Goal: Task Accomplishment & Management: Complete application form

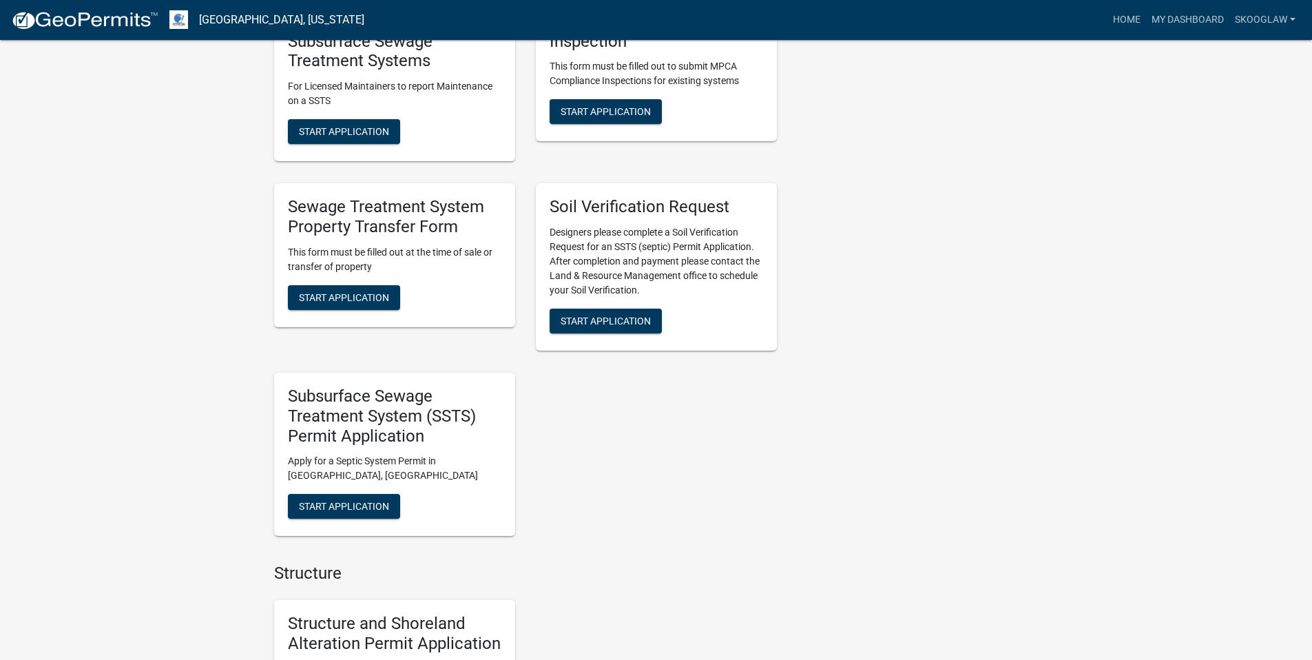
scroll to position [685, 0]
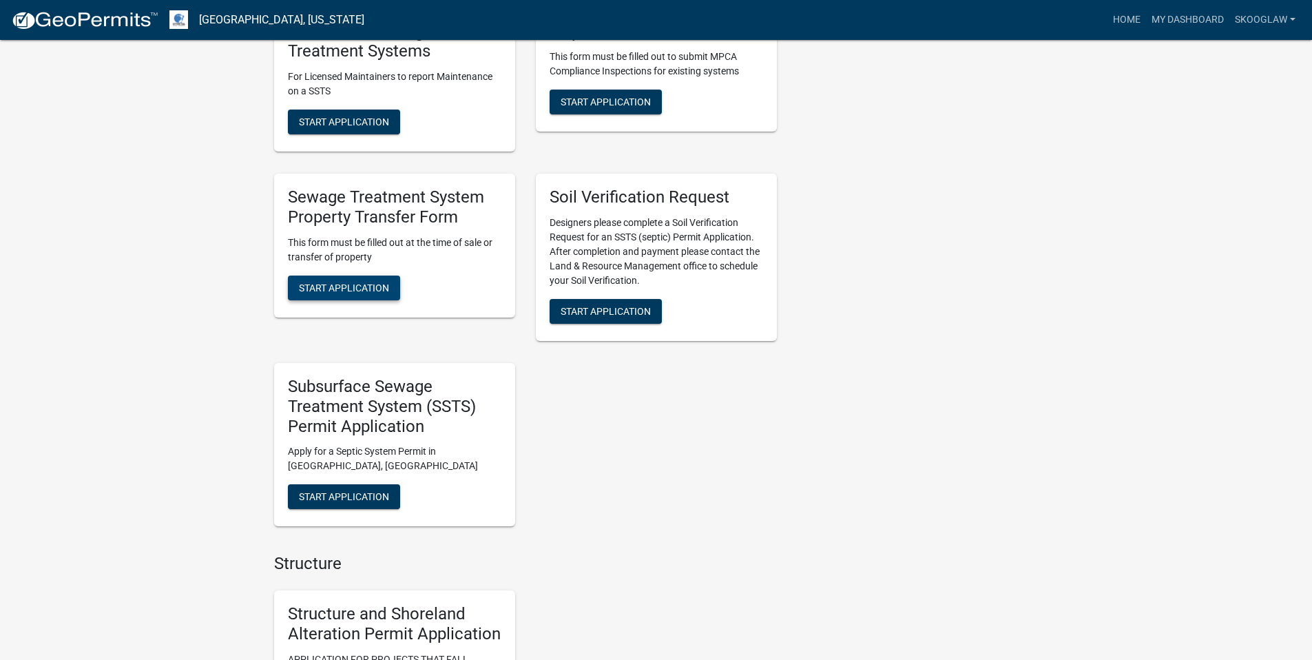
click at [344, 291] on span "Start Application" at bounding box center [344, 287] width 90 height 11
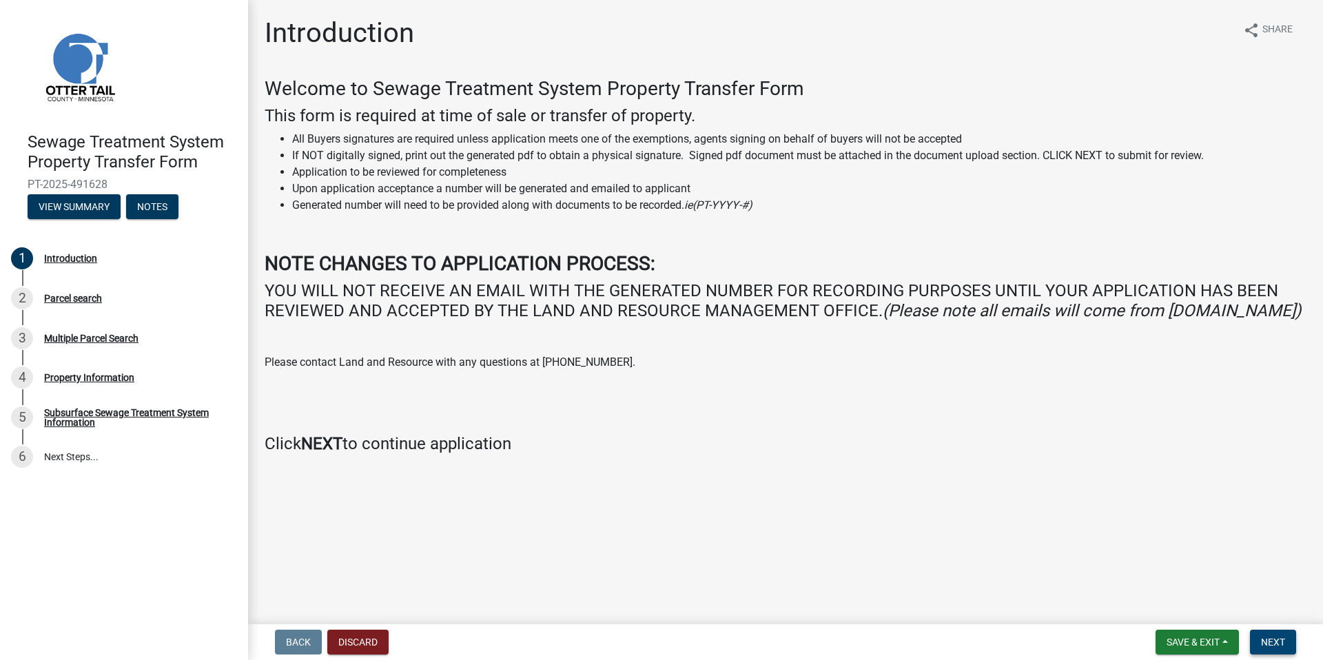
click at [1264, 637] on span "Next" at bounding box center [1273, 642] width 24 height 11
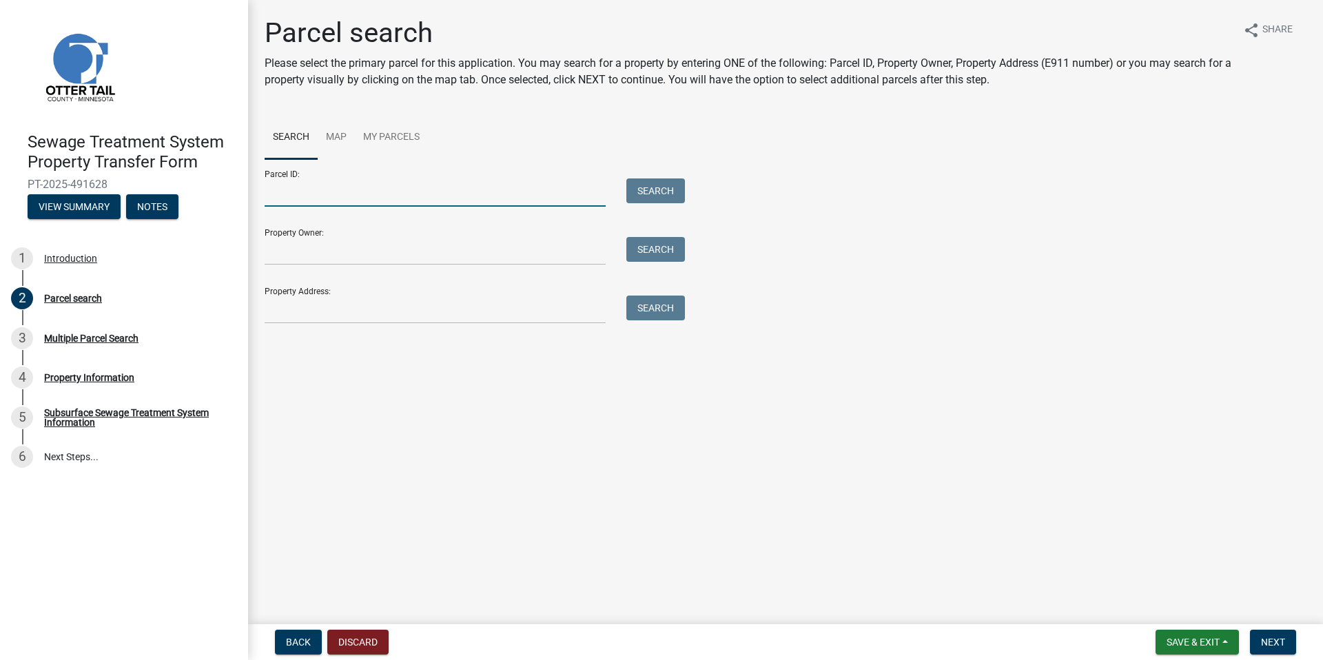
click at [459, 193] on input "Parcel ID:" at bounding box center [435, 192] width 341 height 28
paste input "34000100066000"
type input "34000100066000"
click at [659, 178] on div "Parcel ID: 34000100066000 Search" at bounding box center [471, 183] width 413 height 48
click at [657, 185] on button "Search" at bounding box center [655, 190] width 59 height 25
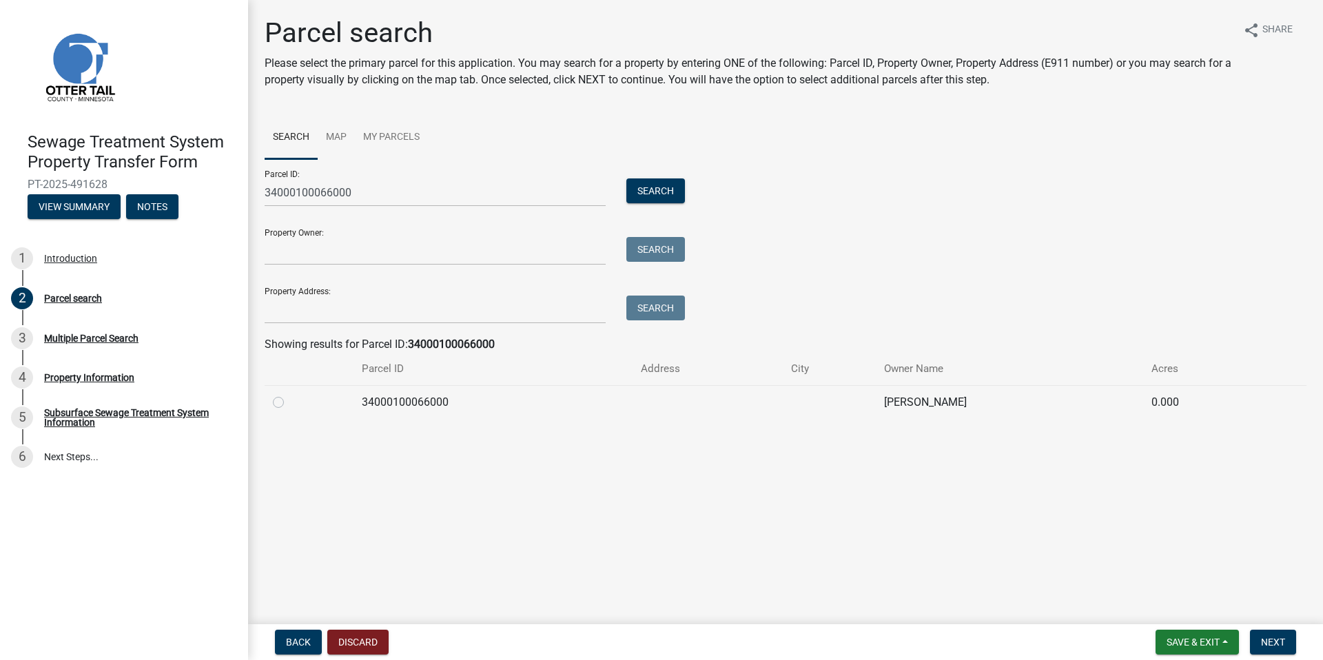
click at [289, 394] on label at bounding box center [289, 394] width 0 height 0
click at [289, 403] on input "radio" at bounding box center [293, 398] width 9 height 9
radio input "true"
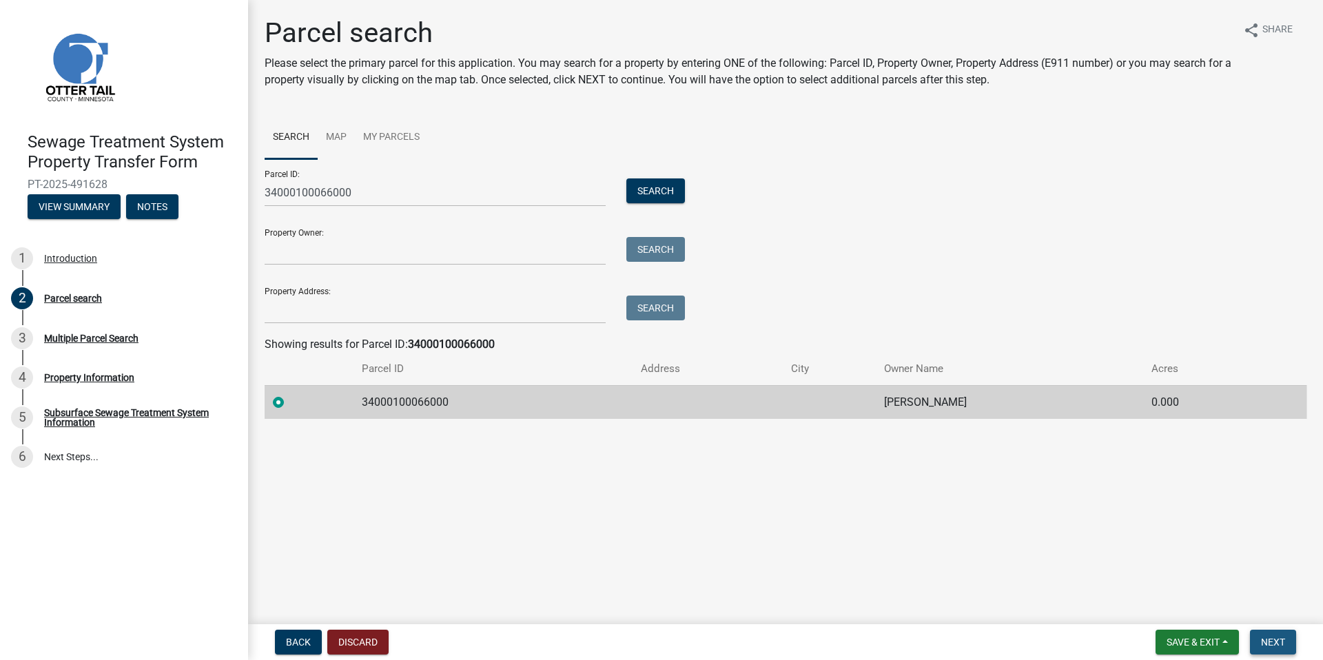
click at [1281, 643] on span "Next" at bounding box center [1273, 642] width 24 height 11
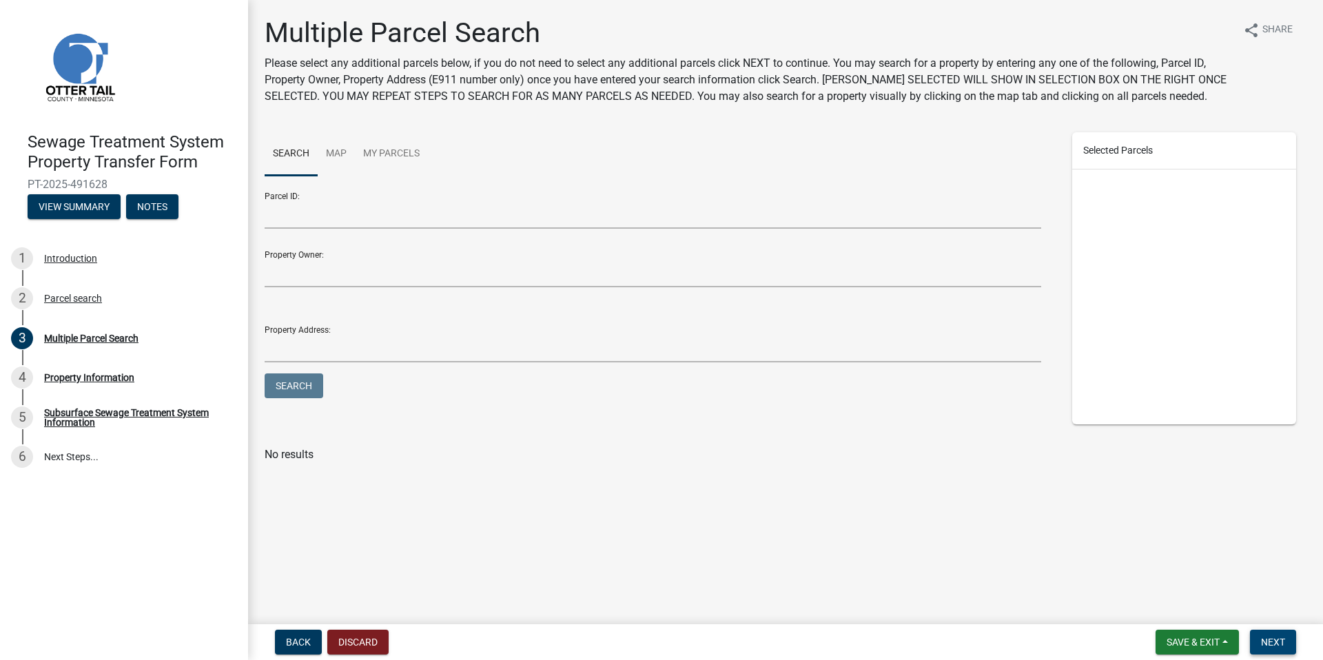
click at [1279, 649] on button "Next" at bounding box center [1273, 642] width 46 height 25
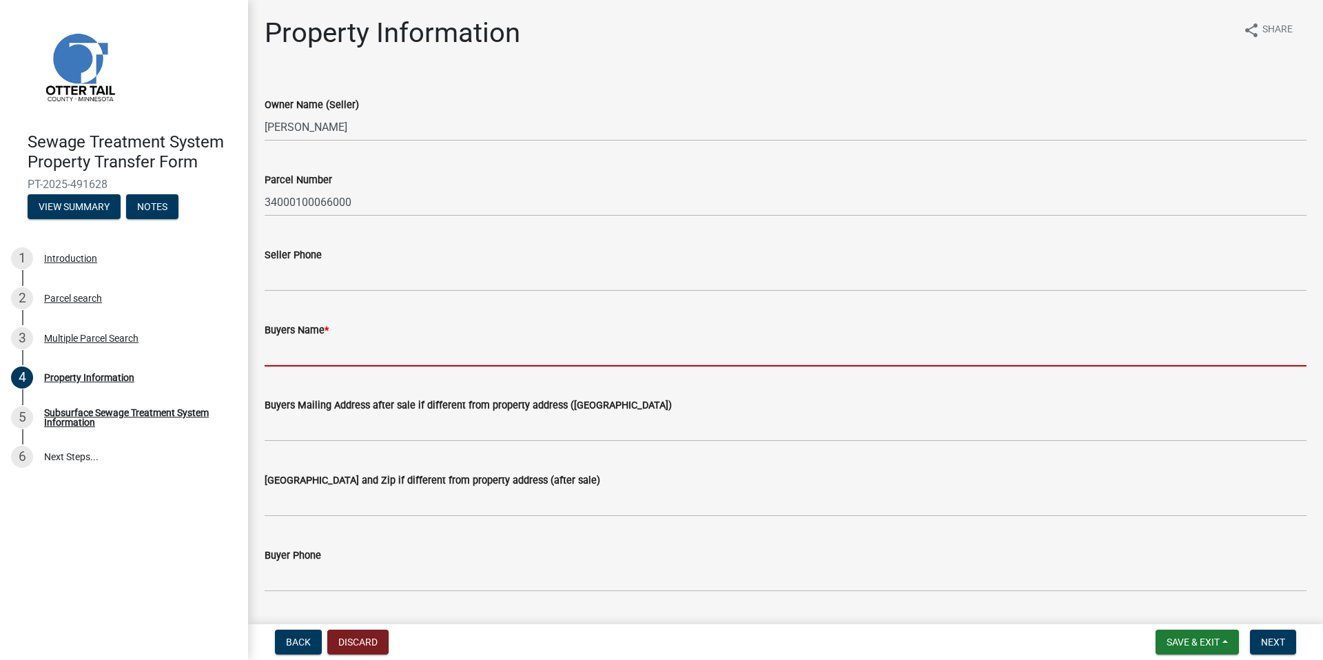
click at [340, 360] on input "Buyers Name *" at bounding box center [786, 352] width 1042 height 28
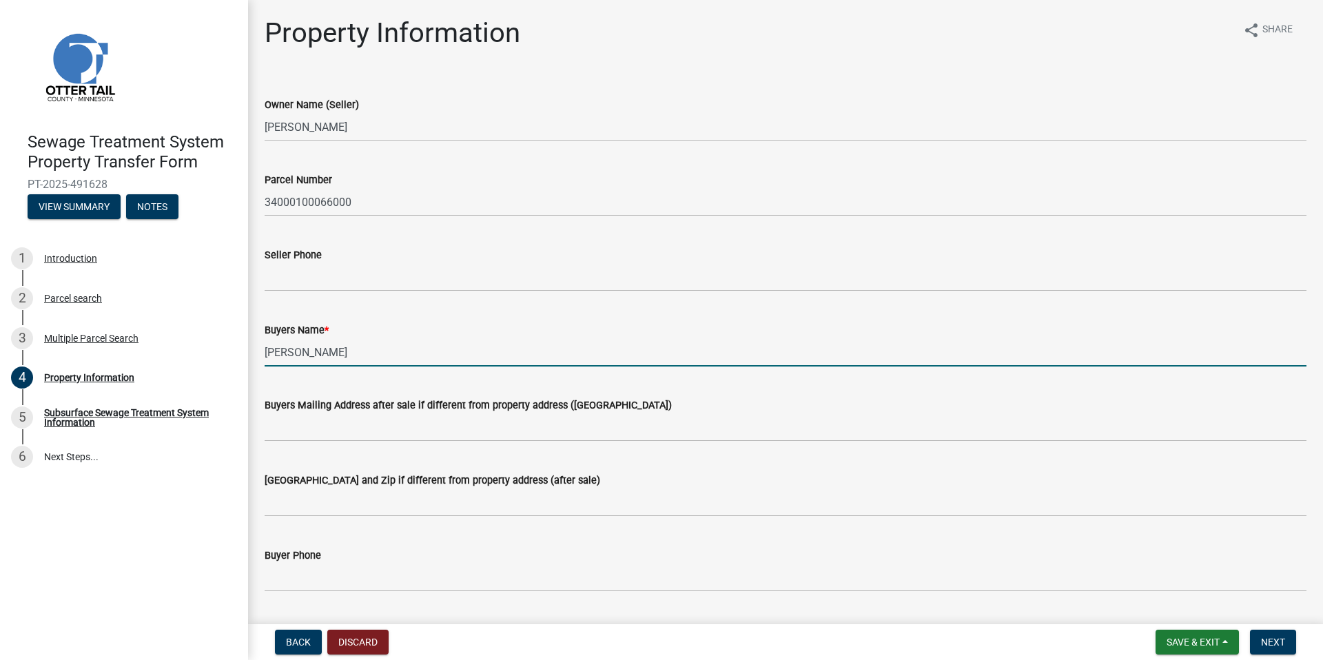
type input "[PERSON_NAME]"
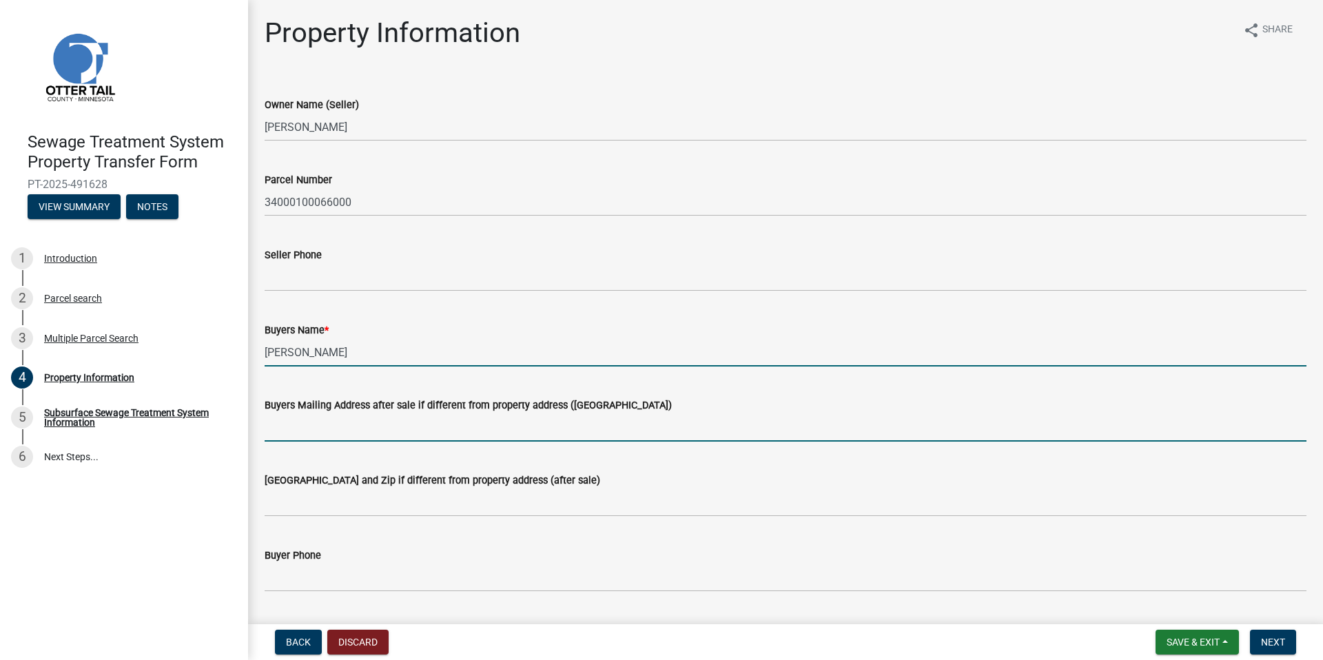
click at [333, 435] on input "Buyers Mailing Address after sale if different from property address ([GEOGRAPH…" at bounding box center [786, 427] width 1042 height 28
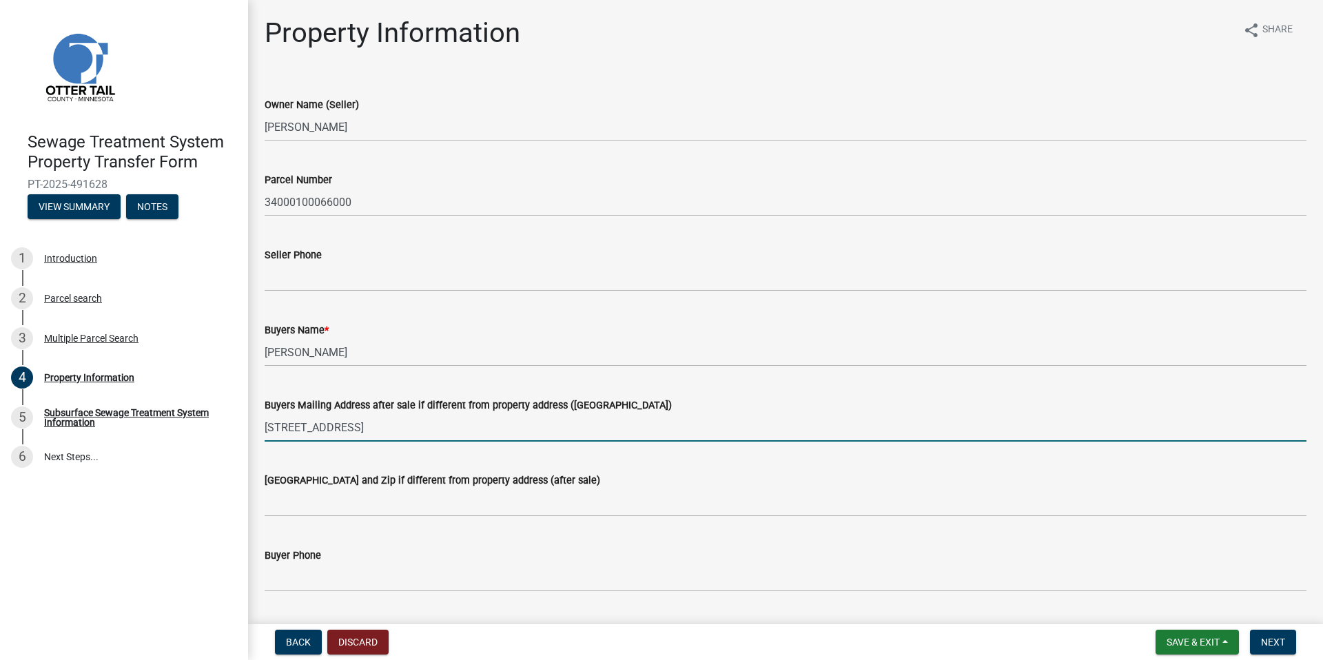
type input "[STREET_ADDRESS]"
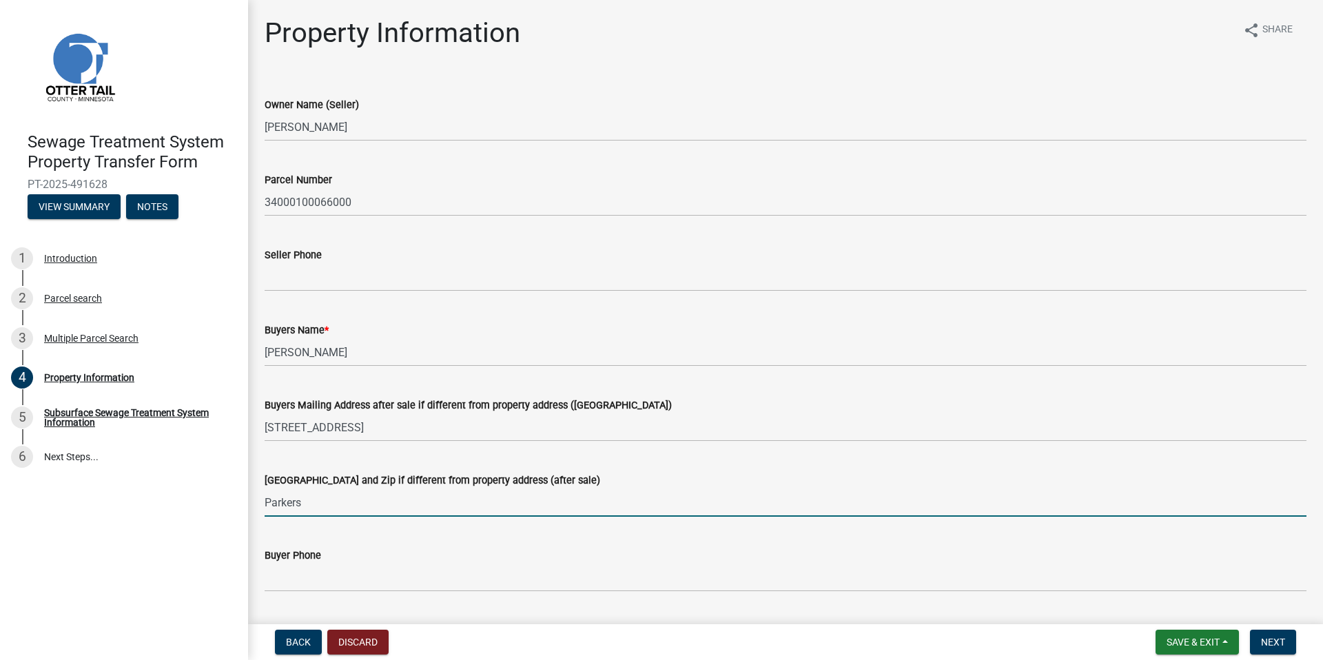
type input "[GEOGRAPHIC_DATA]"
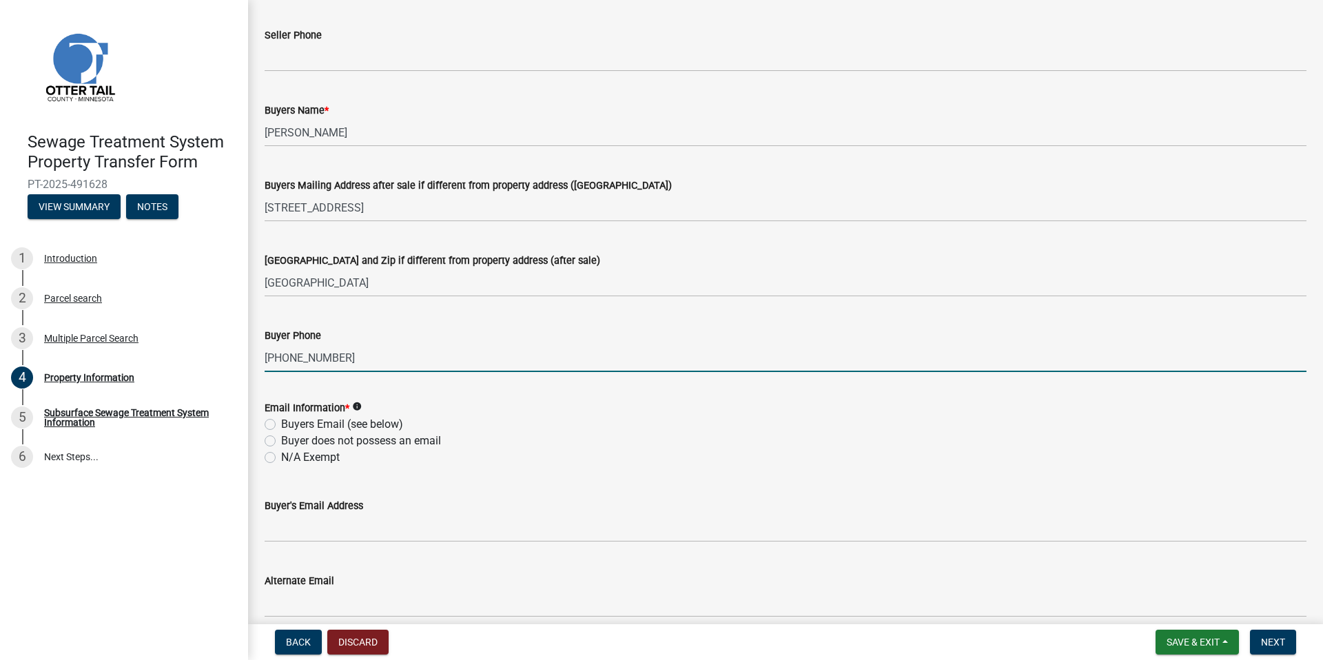
scroll to position [278, 0]
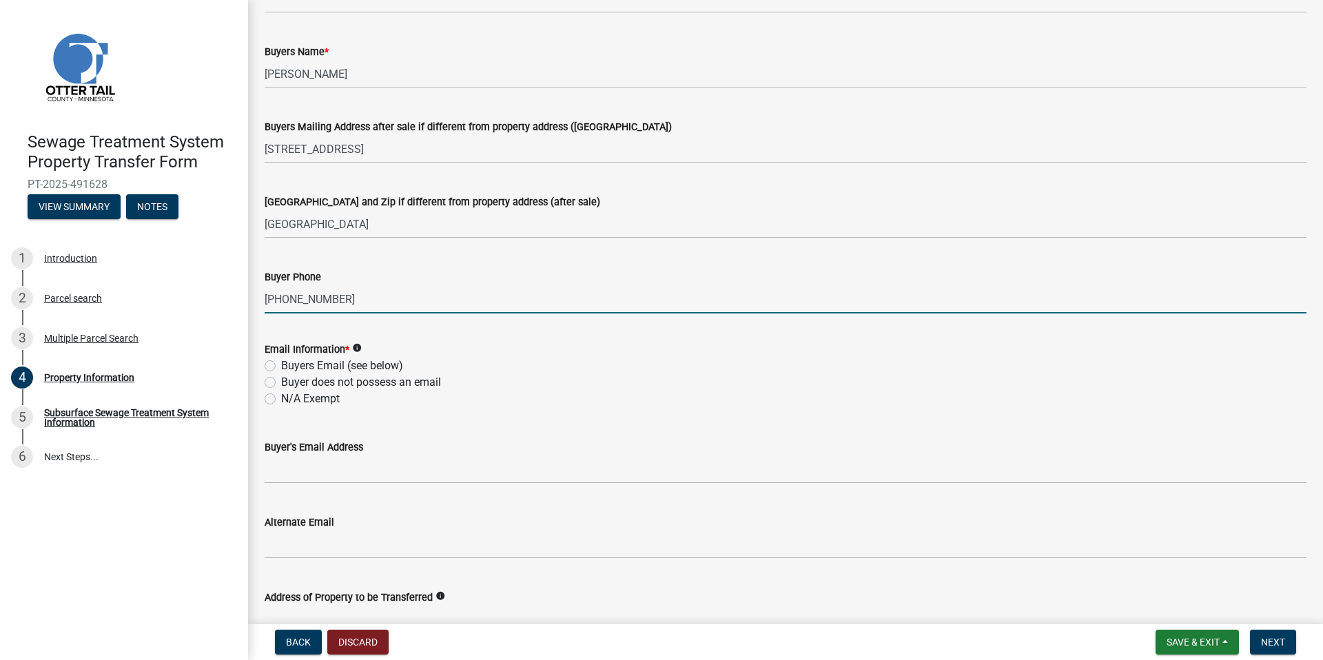
type input "[PHONE_NUMBER]"
click at [281, 364] on label "Buyers Email (see below)" at bounding box center [342, 366] width 122 height 17
click at [281, 364] on input "Buyers Email (see below)" at bounding box center [285, 362] width 9 height 9
radio input "true"
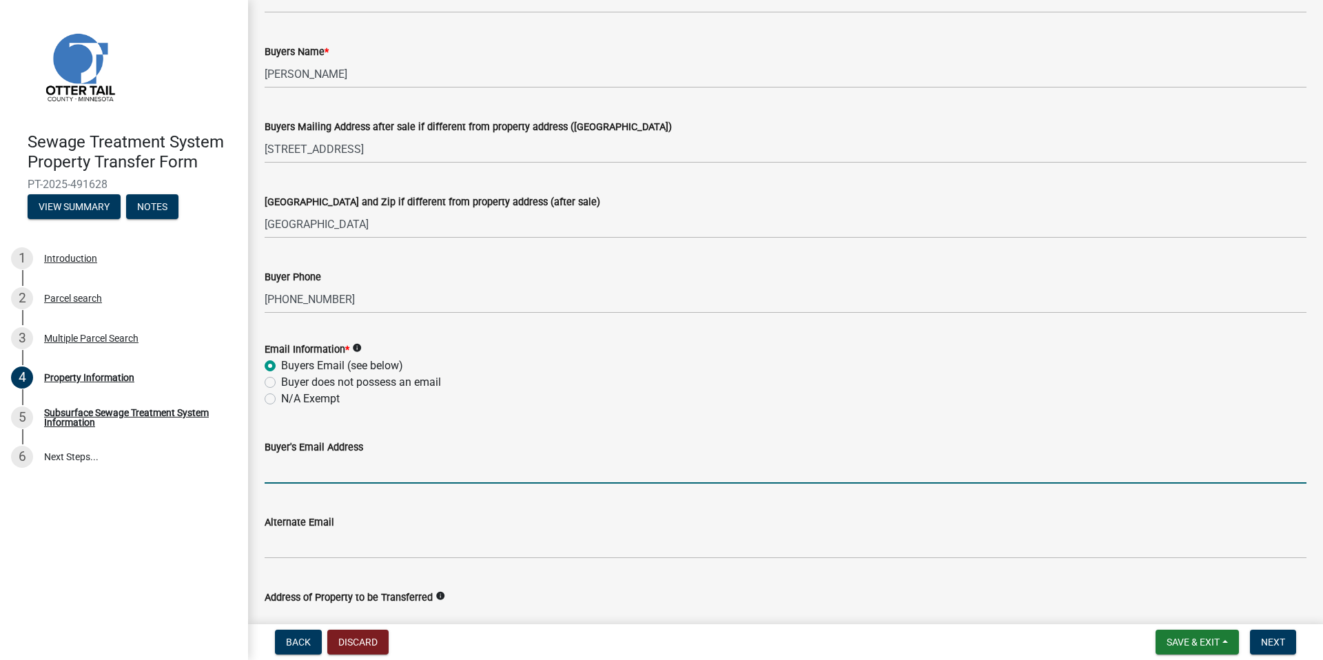
click at [291, 472] on input "Buyer's Email Address" at bounding box center [786, 469] width 1042 height 28
type input "[EMAIL_ADDRESS][DOMAIN_NAME]"
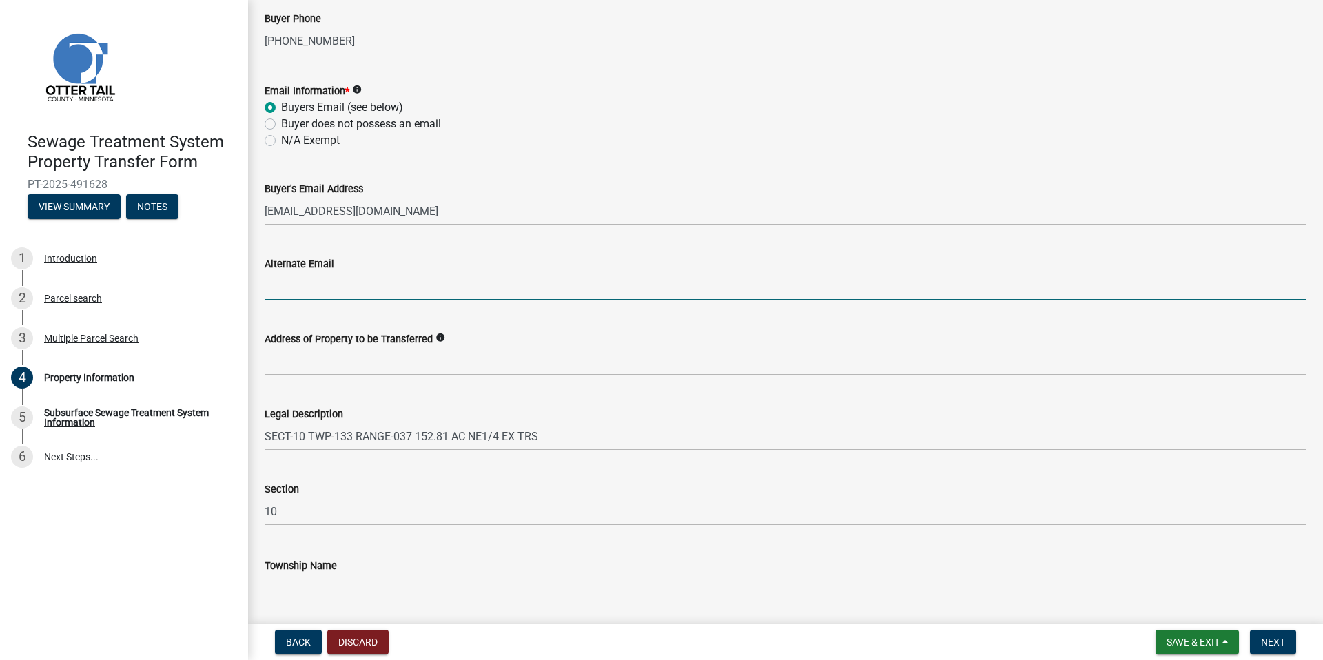
scroll to position [585, 0]
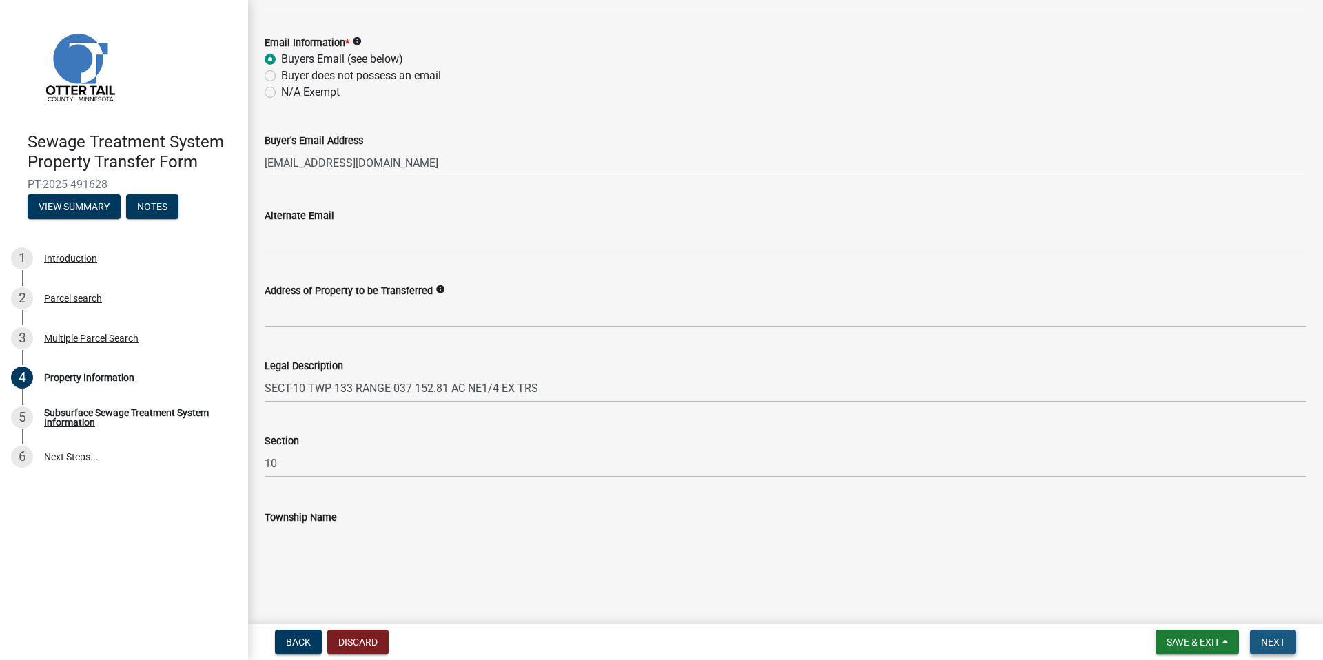
click at [1284, 647] on span "Next" at bounding box center [1273, 642] width 24 height 11
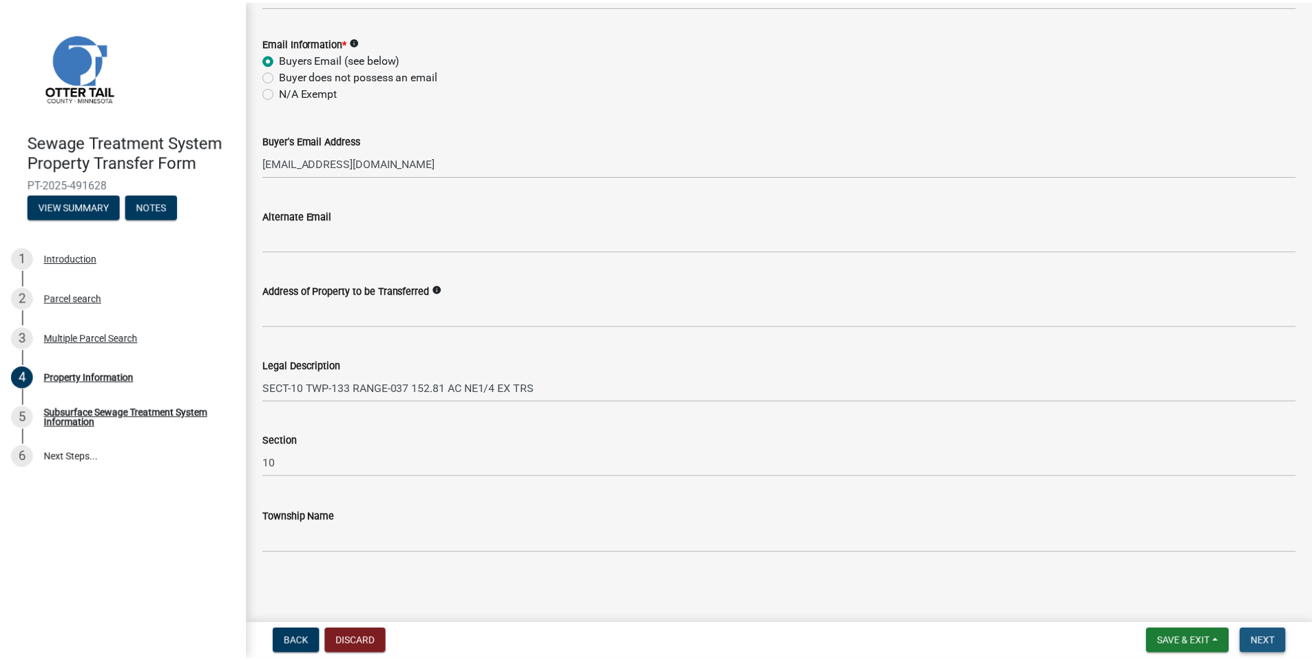
scroll to position [0, 0]
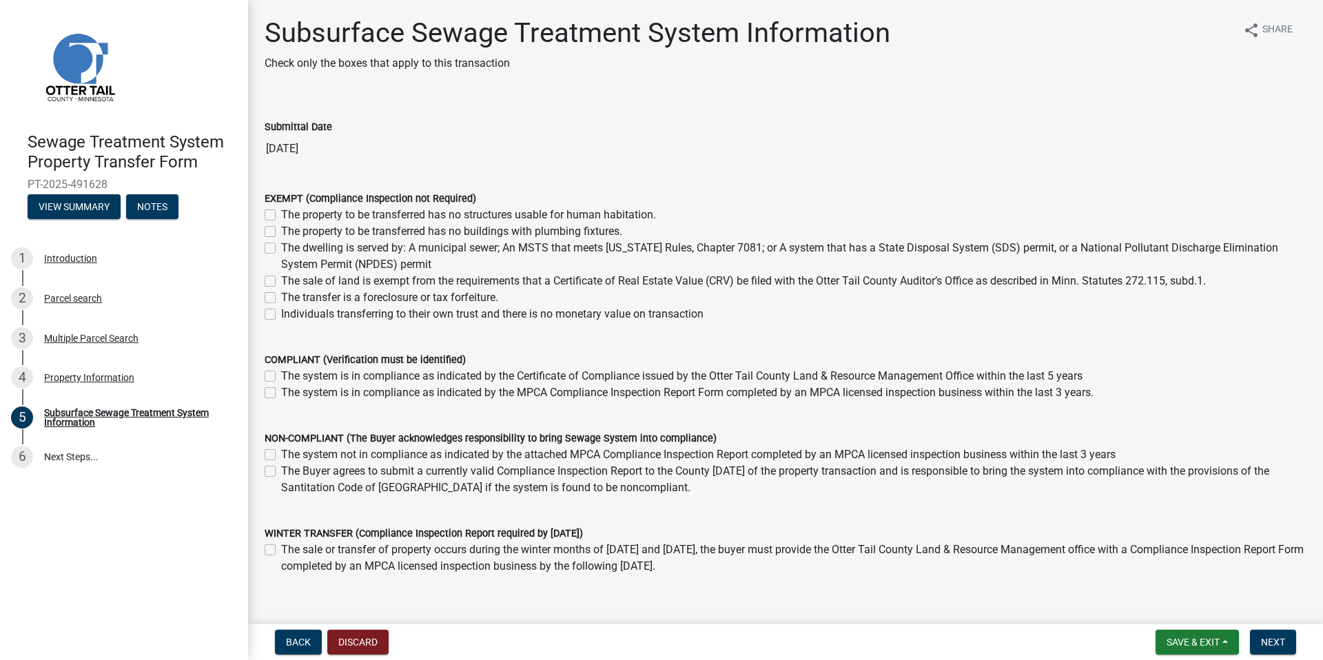
click at [281, 278] on label "The sale of land is exempt from the requirements that a Certificate of Real Est…" at bounding box center [743, 281] width 925 height 17
click at [281, 278] on input "The sale of land is exempt from the requirements that a Certificate of Real Est…" at bounding box center [285, 277] width 9 height 9
checkbox input "true"
checkbox input "false"
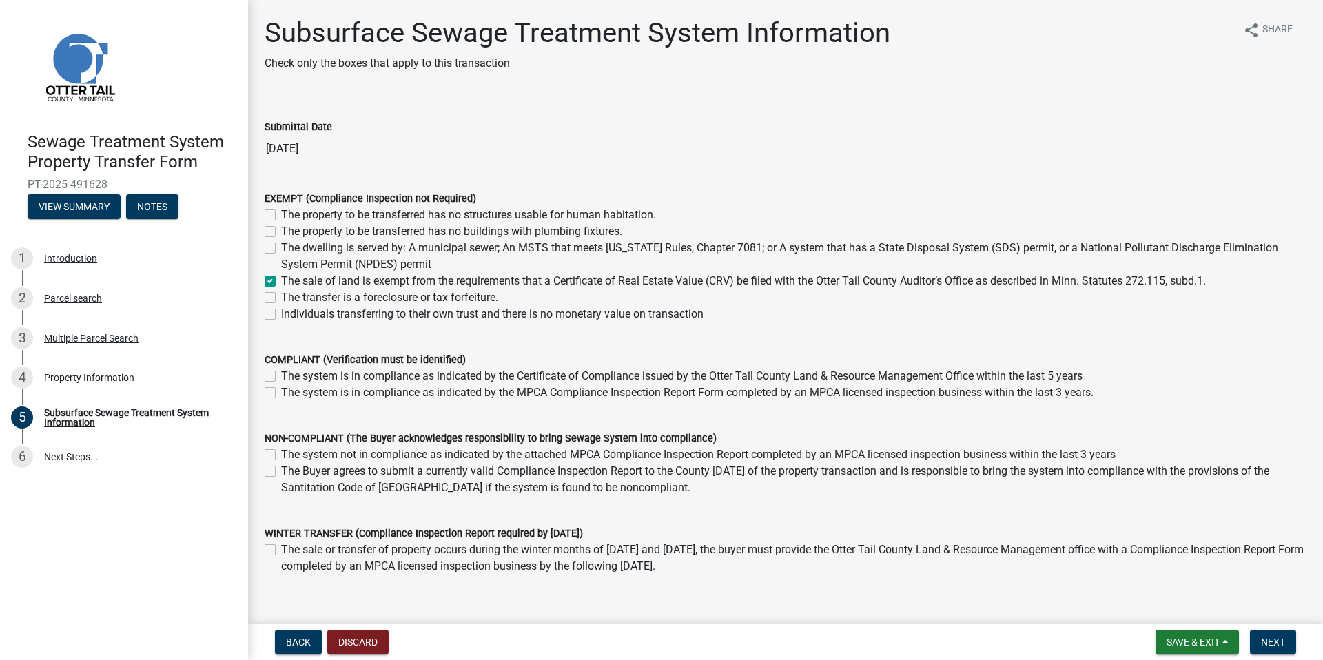
checkbox input "false"
checkbox input "true"
checkbox input "false"
click at [1279, 648] on button "Next" at bounding box center [1273, 642] width 46 height 25
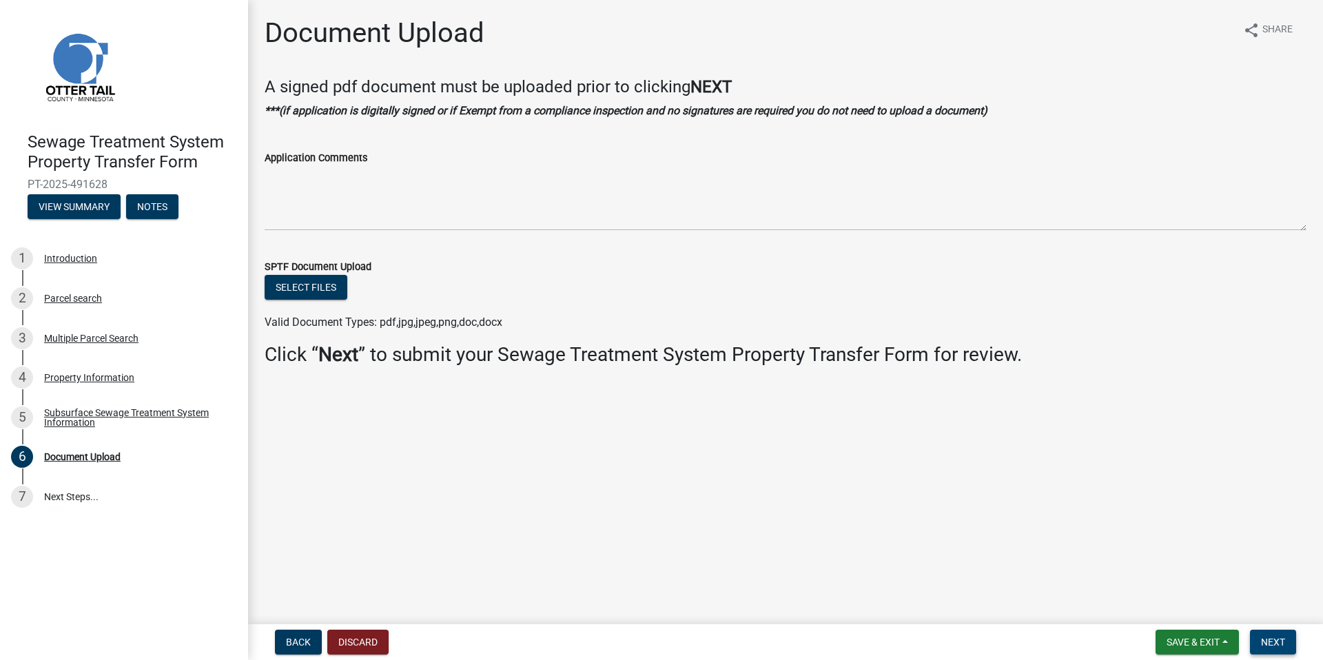
click at [1272, 639] on span "Next" at bounding box center [1273, 642] width 24 height 11
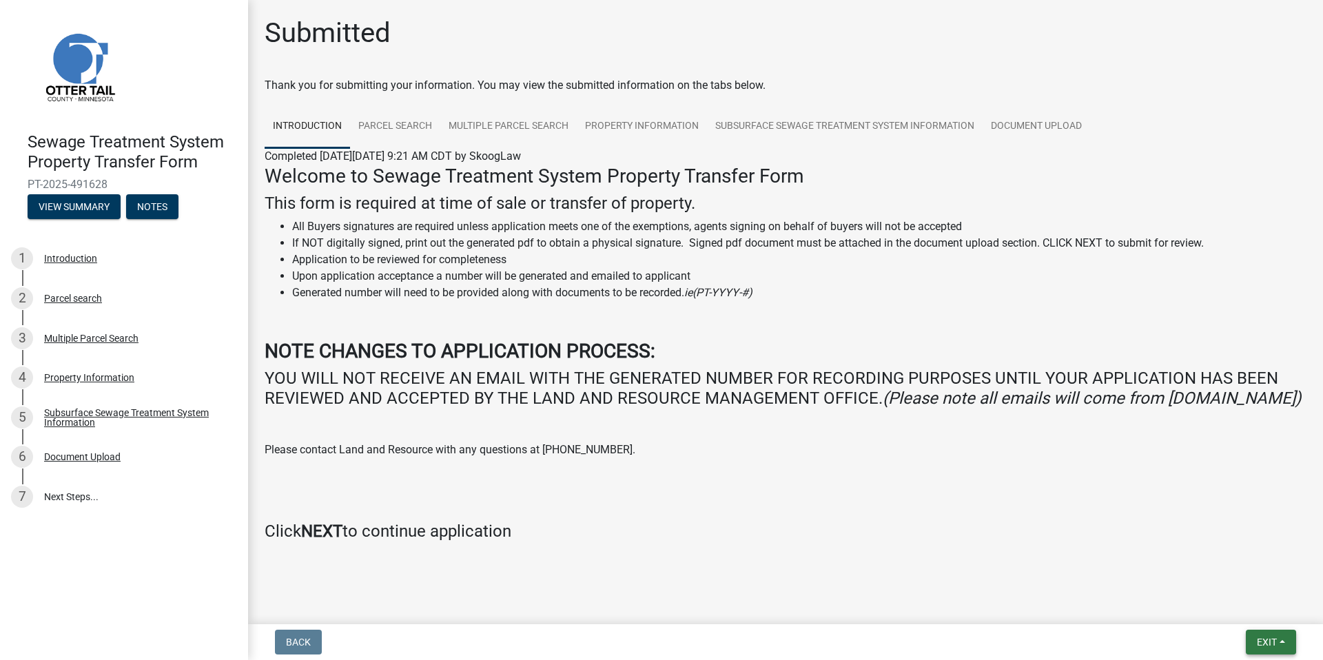
click at [1272, 644] on span "Exit" at bounding box center [1267, 642] width 20 height 11
click at [1237, 600] on button "Save & Exit" at bounding box center [1241, 606] width 110 height 33
